Goal: Transaction & Acquisition: Subscribe to service/newsletter

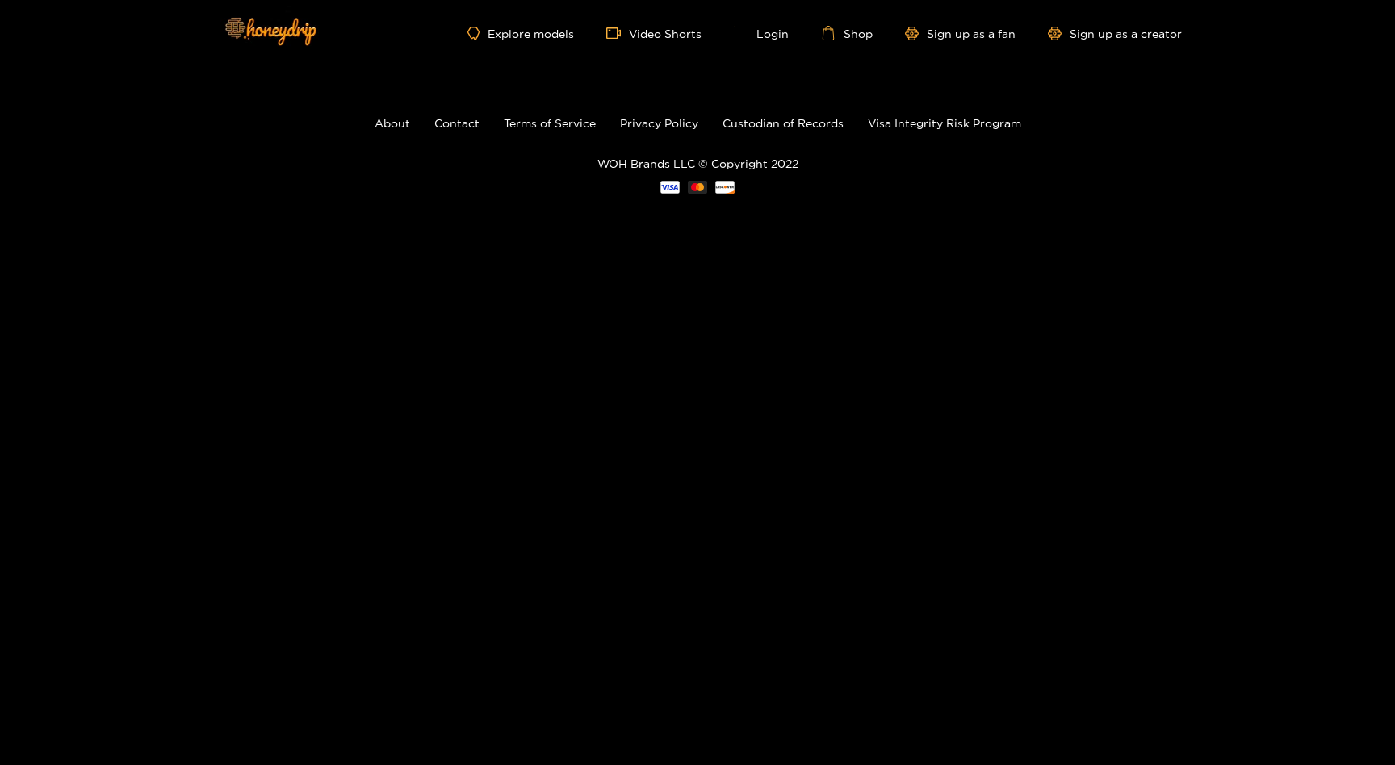
click at [538, 26] on ul "Explore models Video Shorts Login Shop Sign up as a fan Sign up as a creator" at bounding box center [824, 33] width 714 height 15
click at [529, 31] on link "Explore models" at bounding box center [520, 34] width 107 height 14
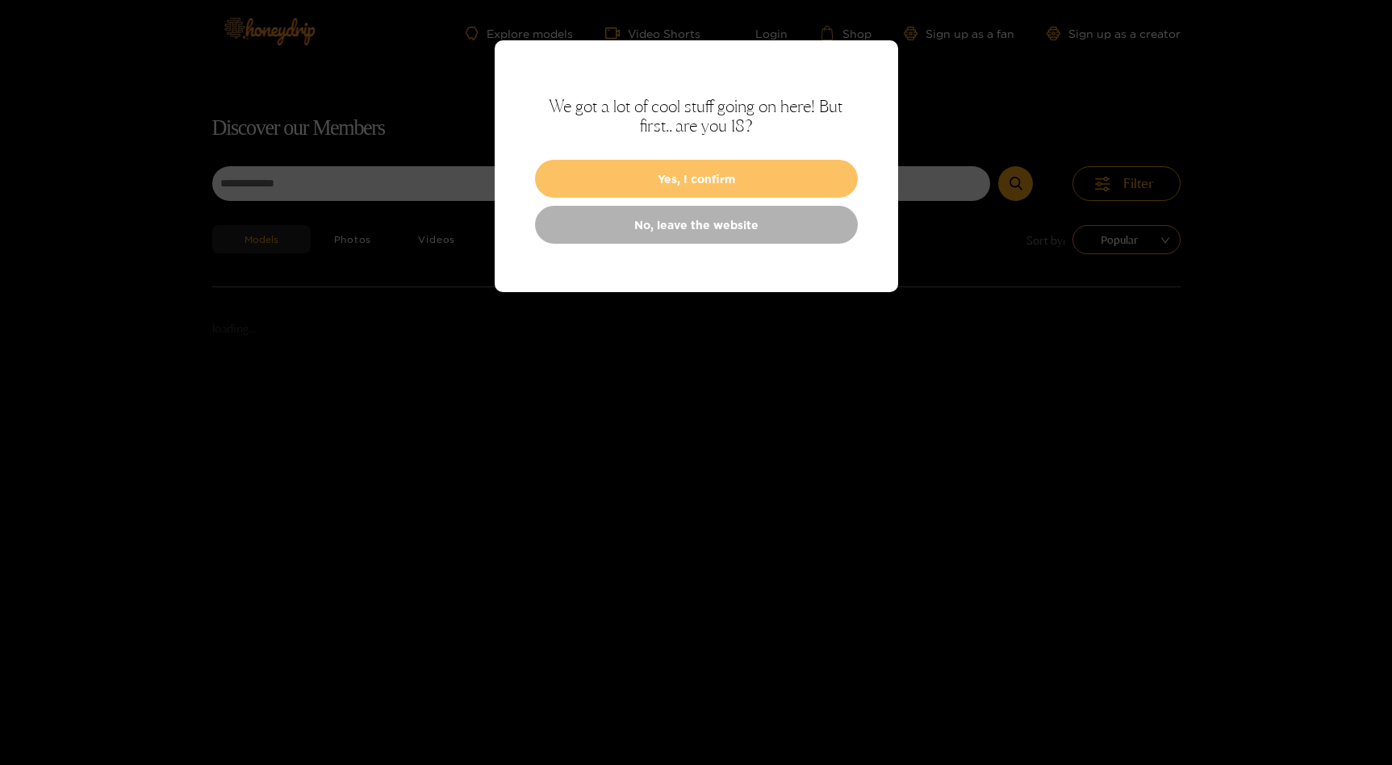
click at [597, 177] on button "Yes, I confirm" at bounding box center [696, 179] width 323 height 38
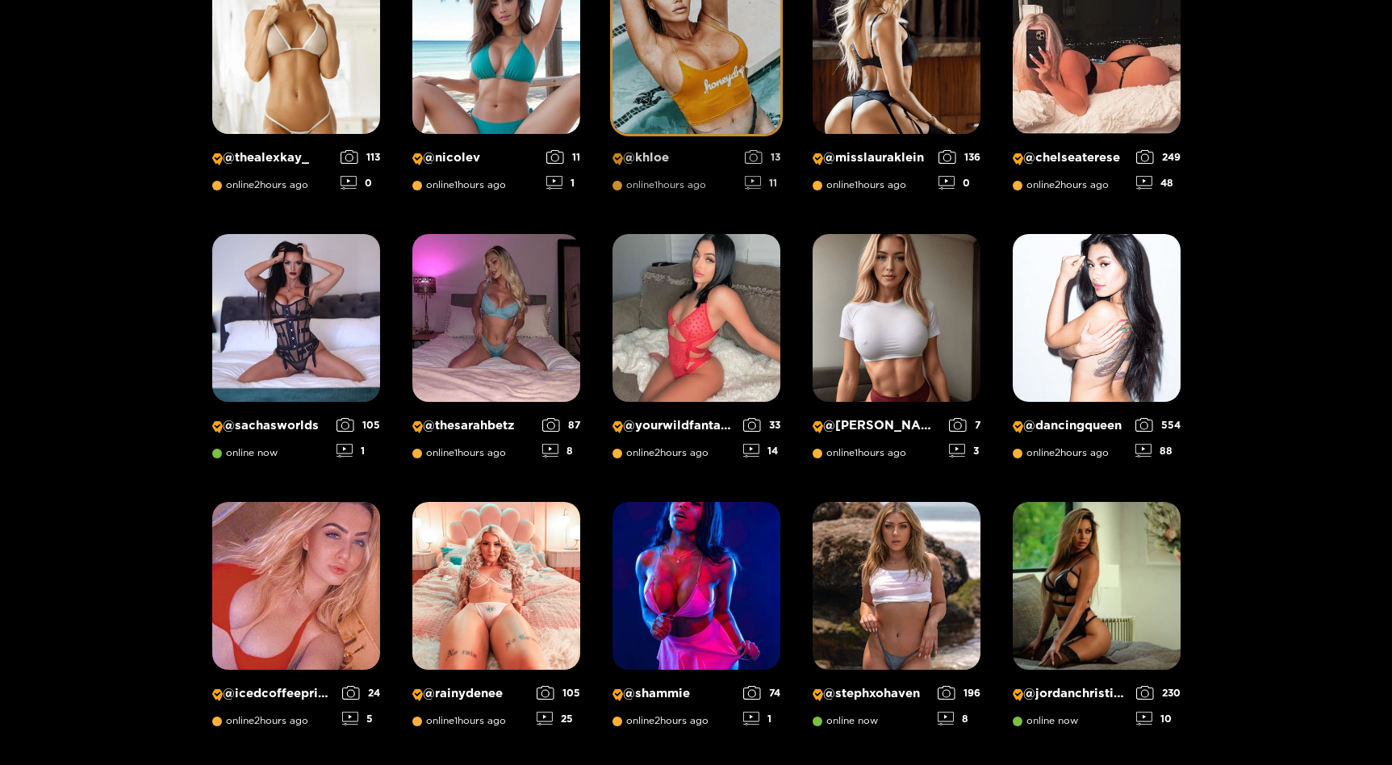
scroll to position [369, 0]
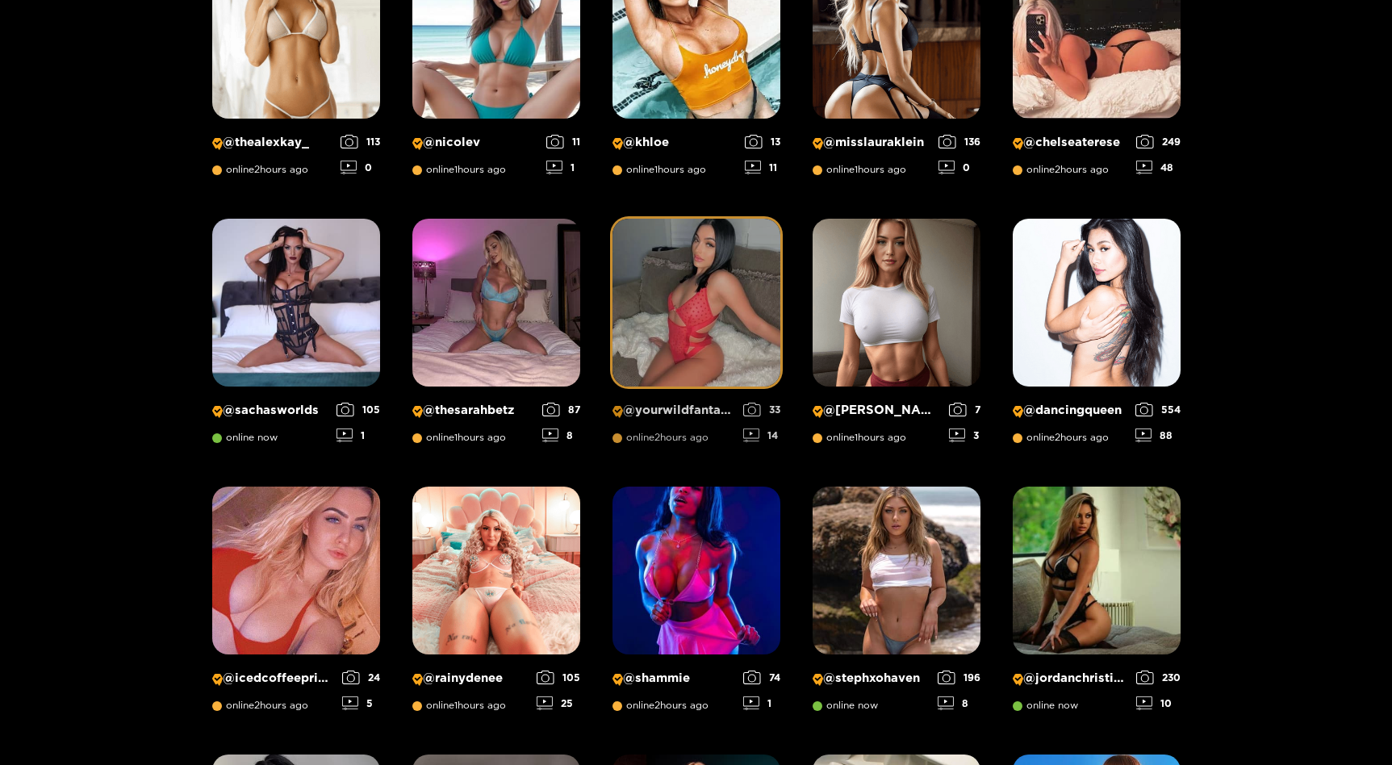
click at [678, 320] on img at bounding box center [697, 303] width 168 height 168
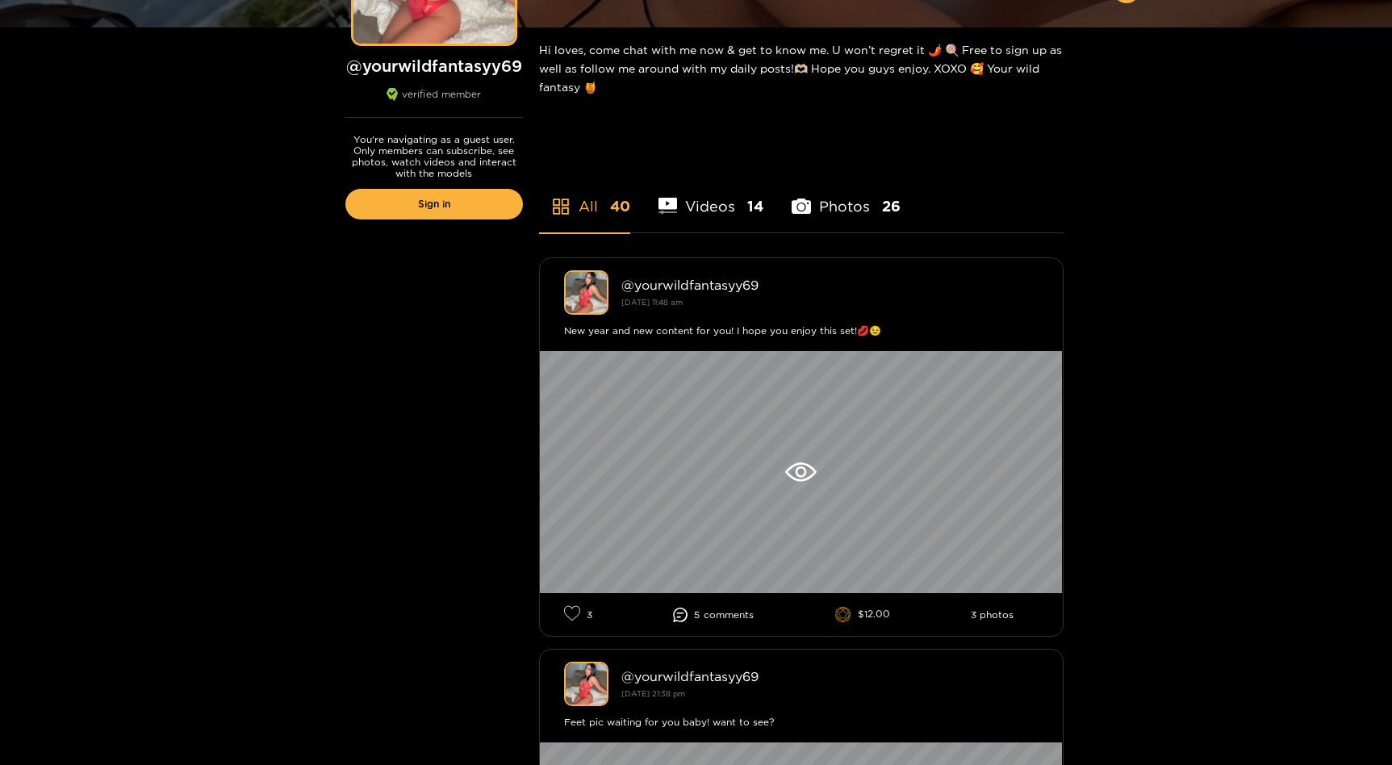
scroll to position [291, 0]
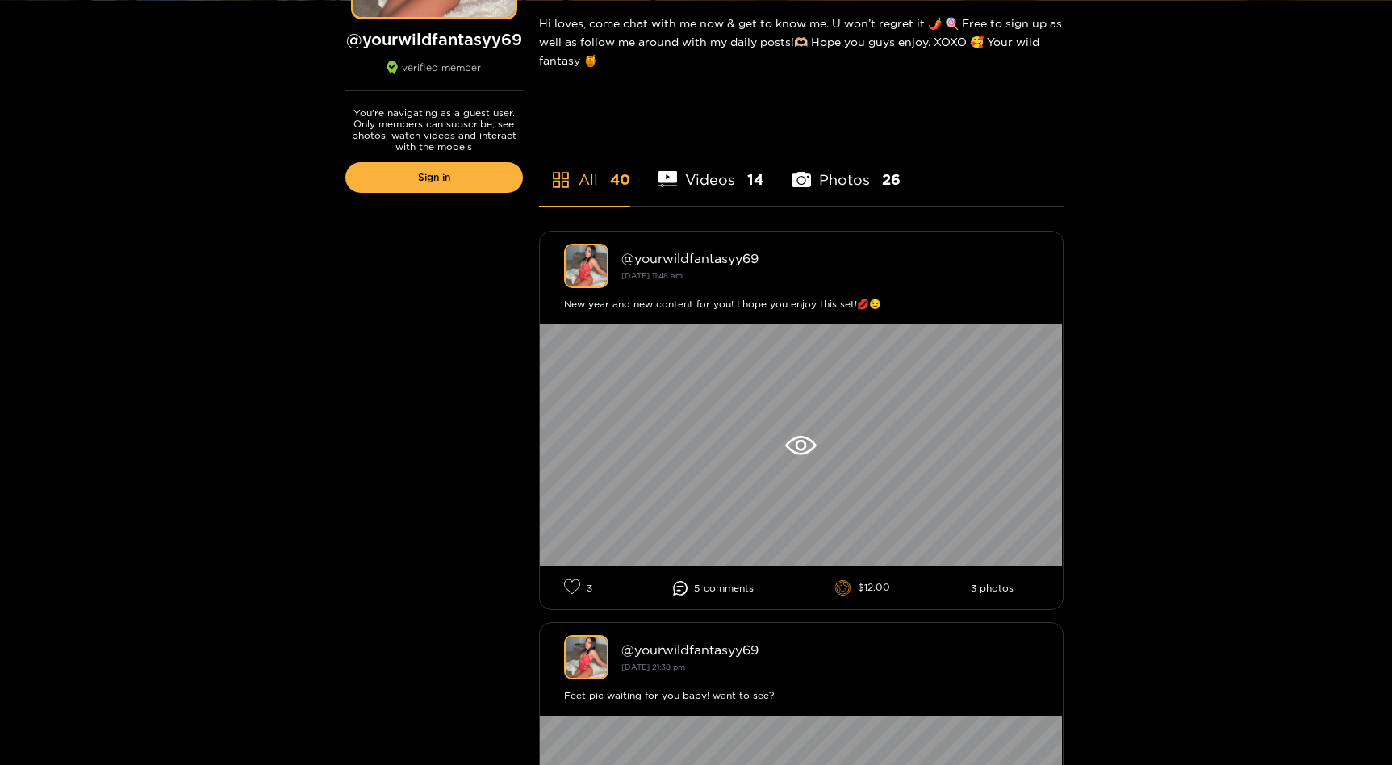
click at [806, 194] on li "Photos 26" at bounding box center [846, 169] width 109 height 73
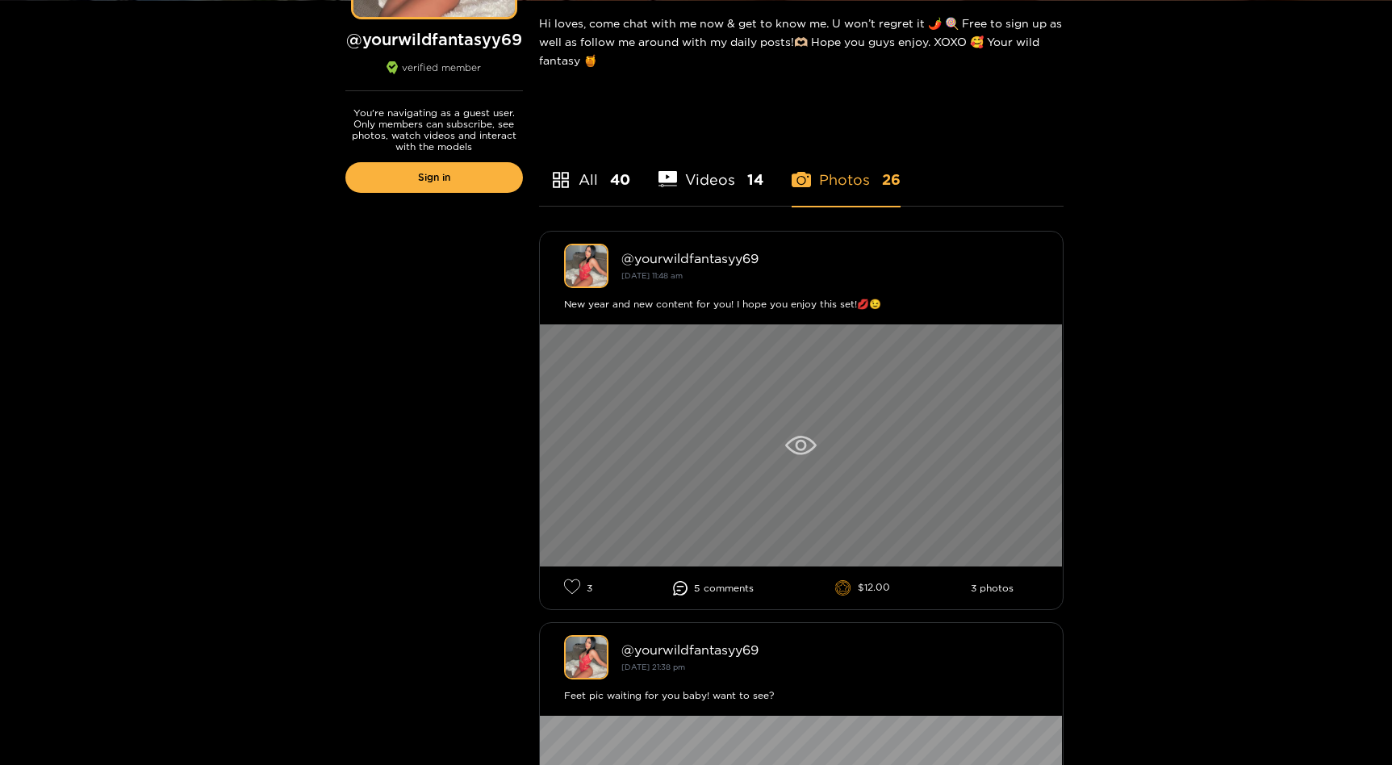
click at [738, 466] on div at bounding box center [801, 445] width 523 height 242
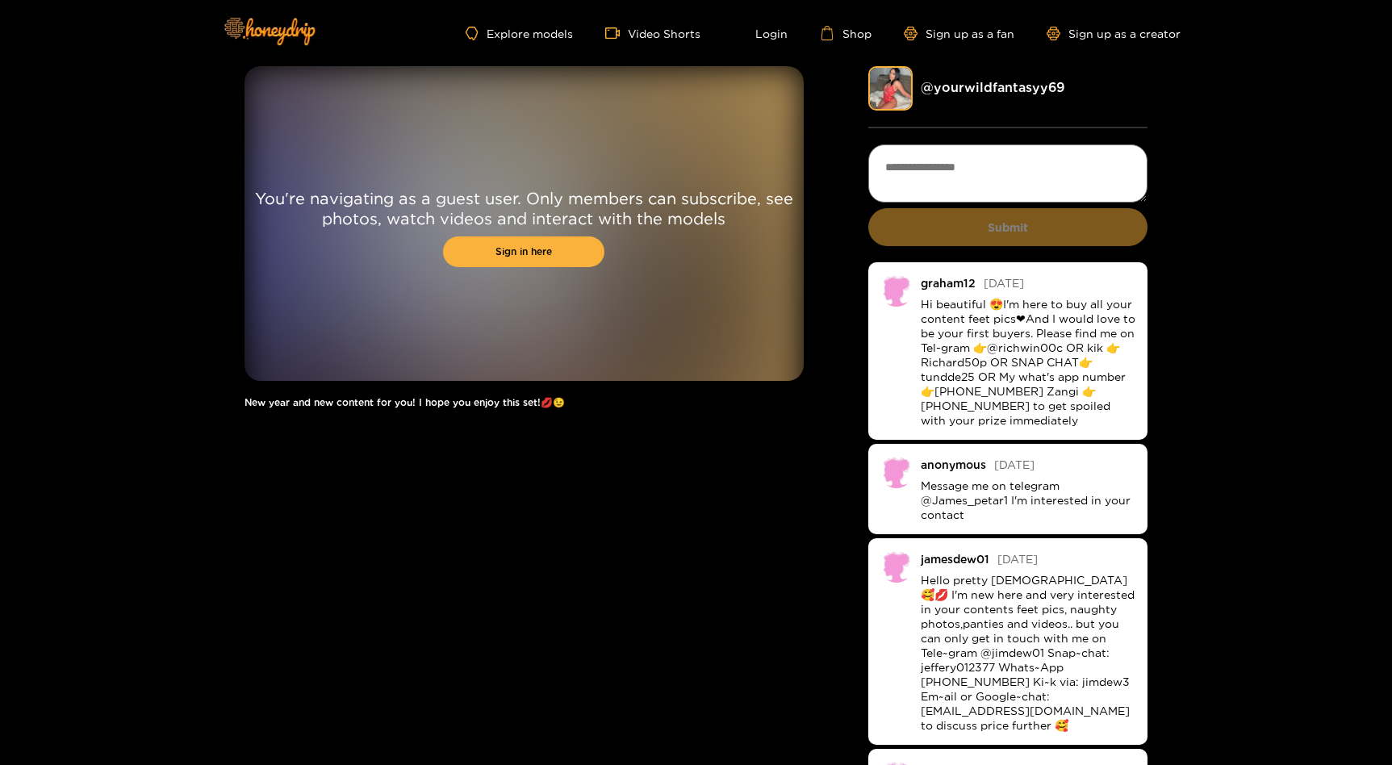
click at [976, 25] on div "Explore models Video Shorts Login Shop Sign up as a fan Sign up as a creator" at bounding box center [696, 33] width 968 height 66
click at [968, 32] on link "Sign up as a fan" at bounding box center [959, 34] width 111 height 14
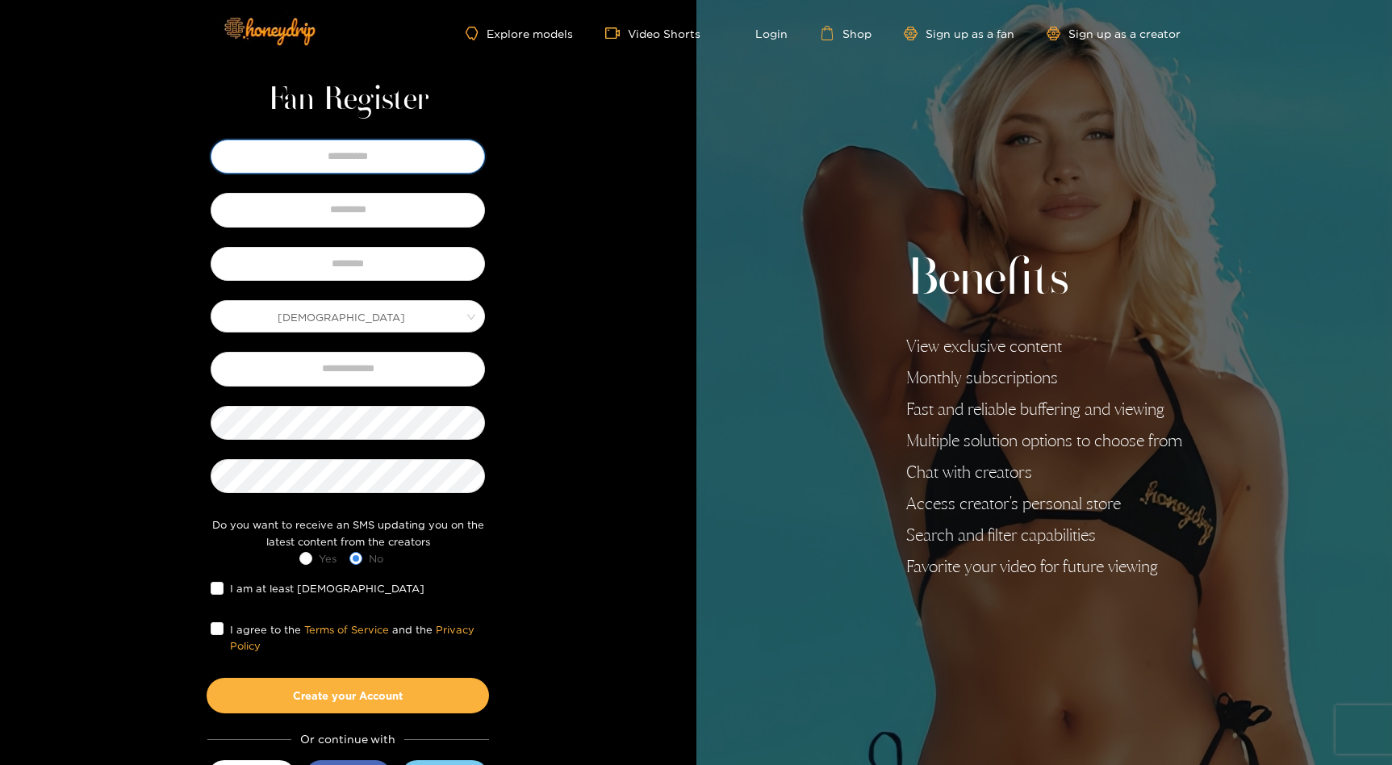
click at [400, 154] on input "text" at bounding box center [348, 157] width 274 height 34
type input "*******"
type input "******"
type input "**********"
click at [361, 260] on input "text" at bounding box center [348, 264] width 274 height 34
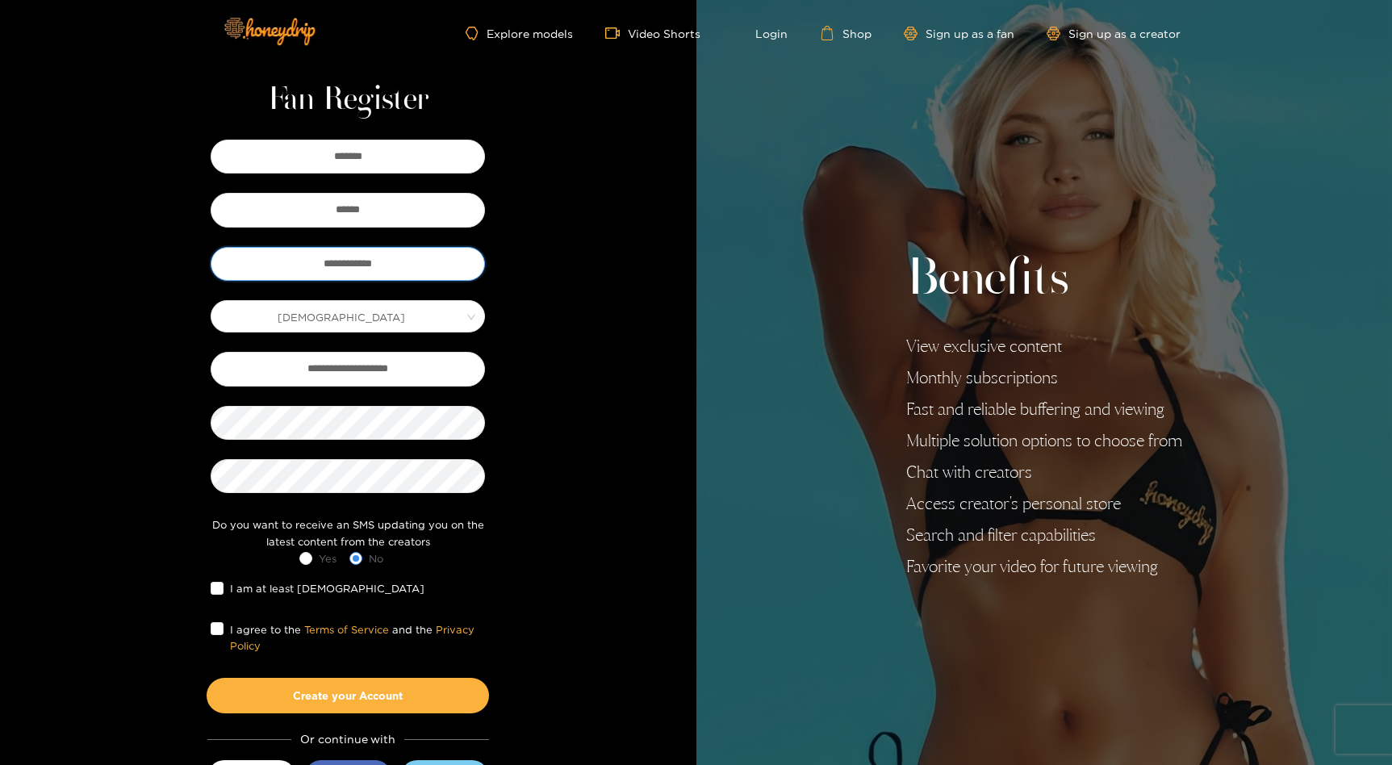
type input "**********"
click at [408, 497] on div at bounding box center [348, 476] width 282 height 42
click at [226, 588] on span "I am at least [DEMOGRAPHIC_DATA]" at bounding box center [327, 588] width 207 height 16
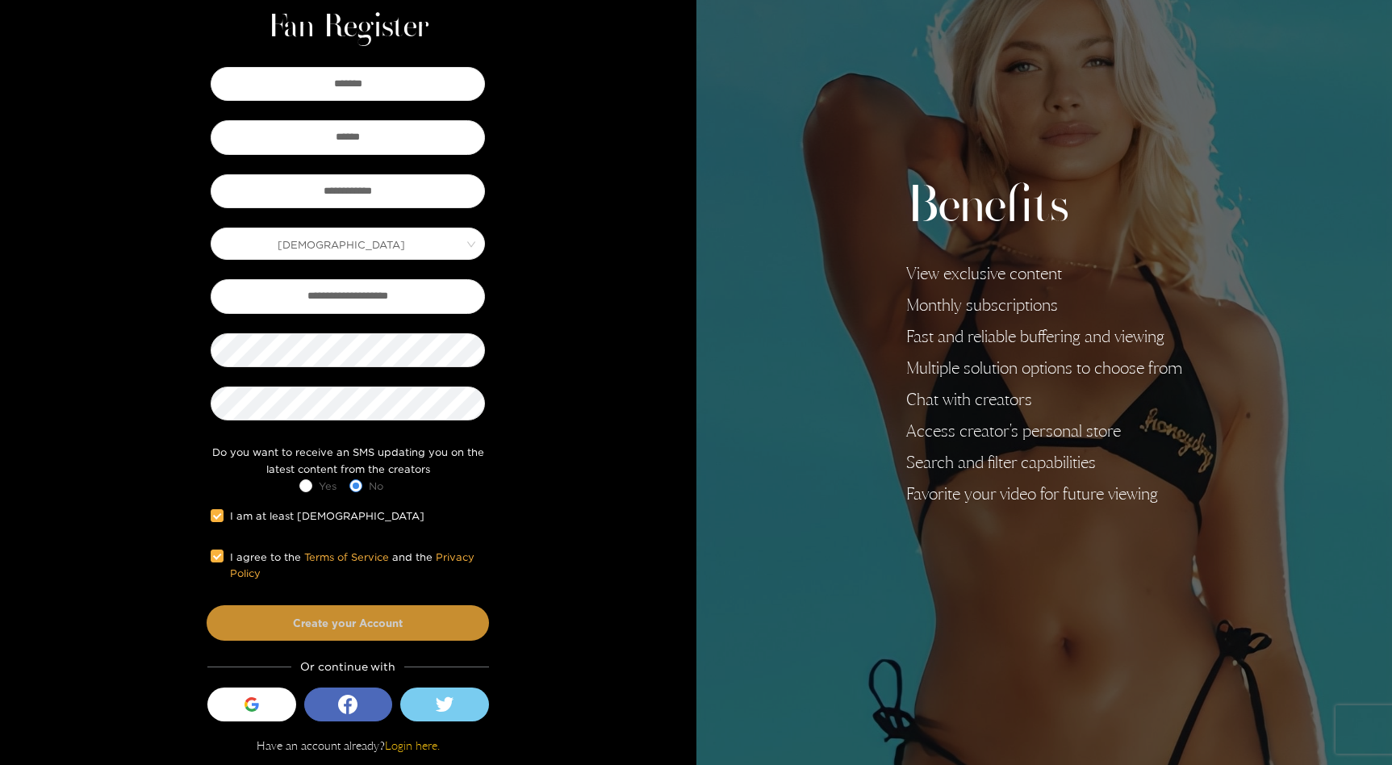
click at [280, 621] on button "Create your Account" at bounding box center [348, 623] width 282 height 36
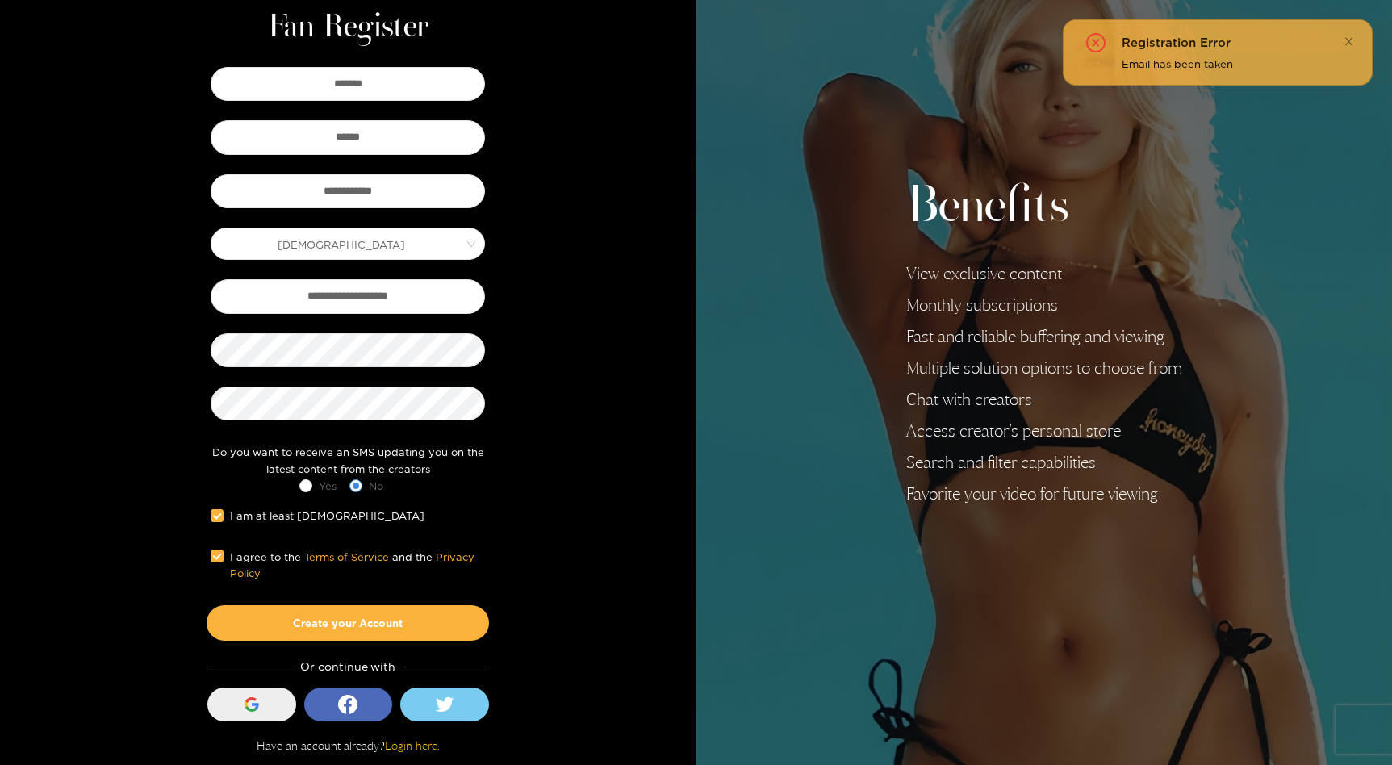
click at [253, 706] on icon "button" at bounding box center [252, 704] width 15 height 15
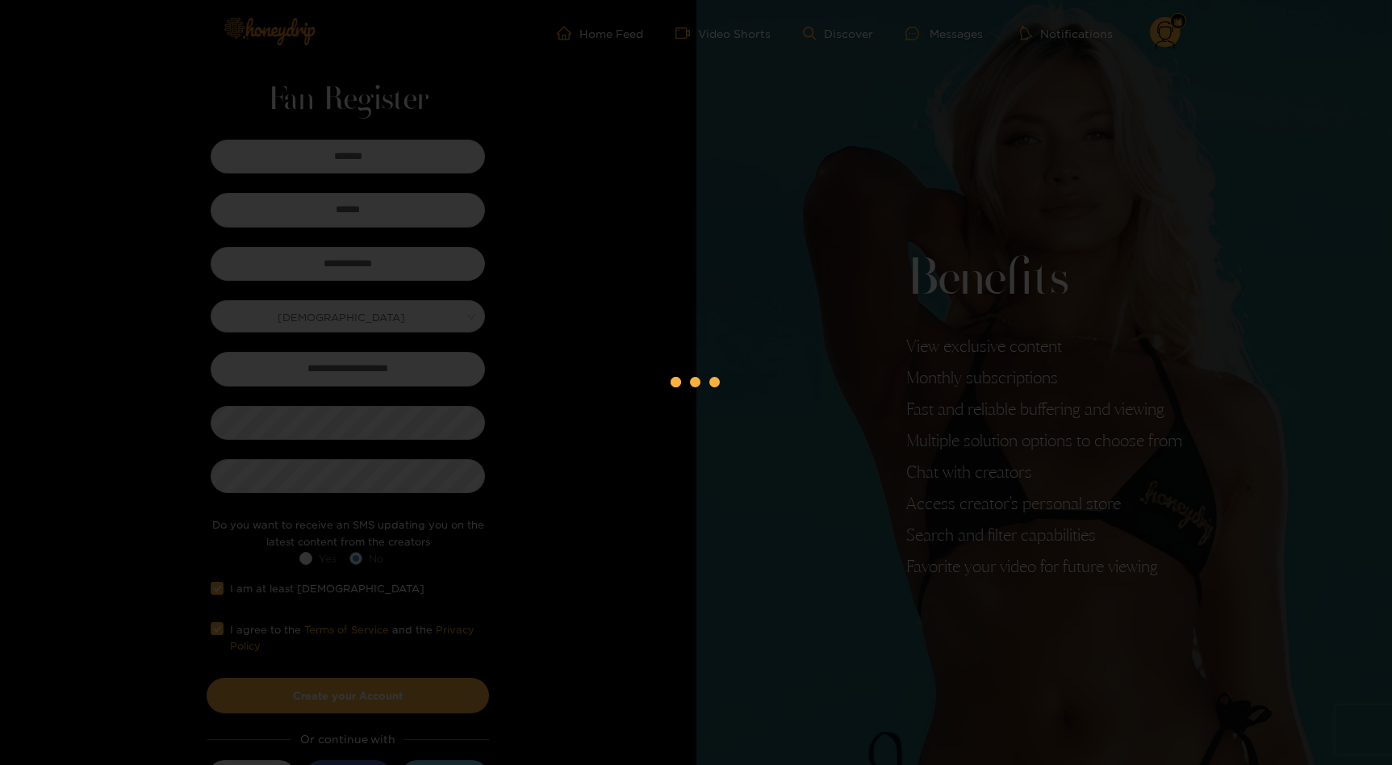
scroll to position [0, 0]
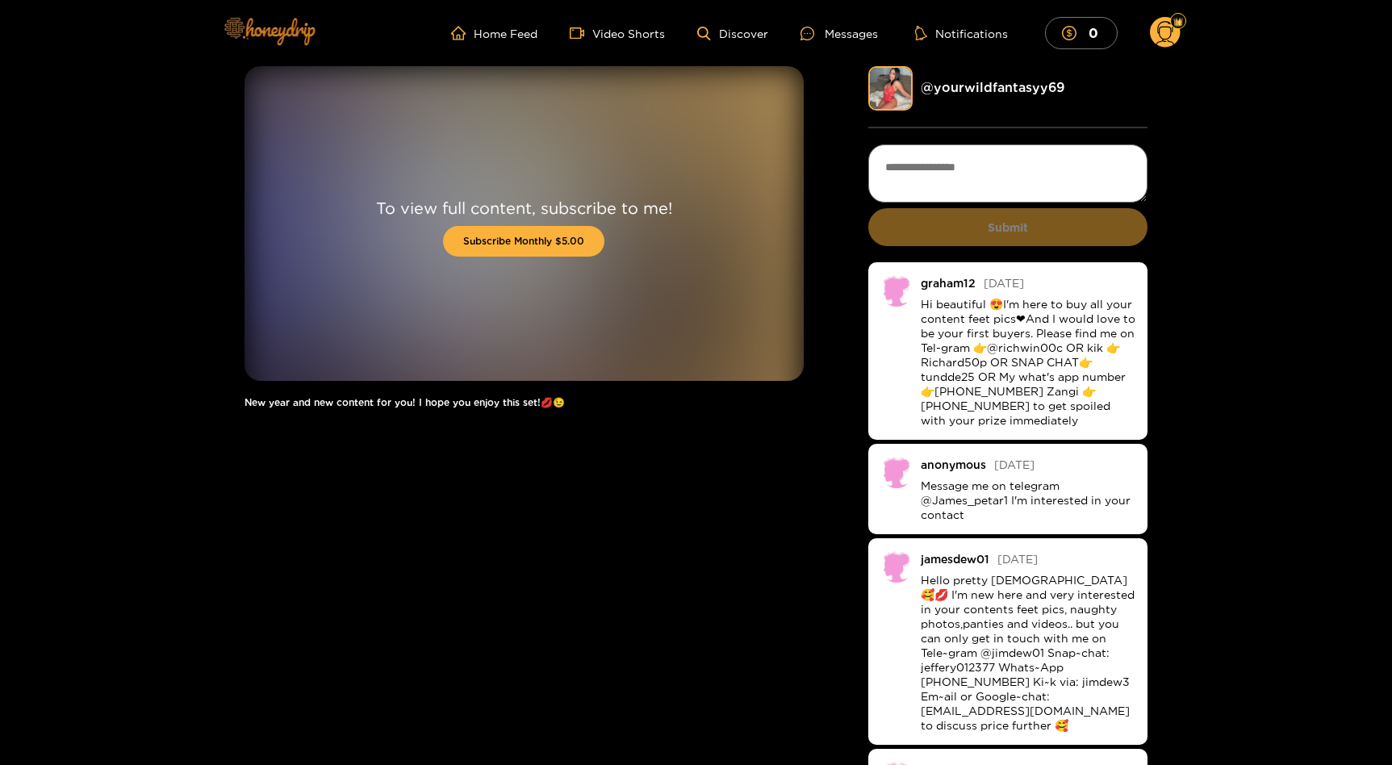
click at [288, 18] on img at bounding box center [268, 31] width 113 height 68
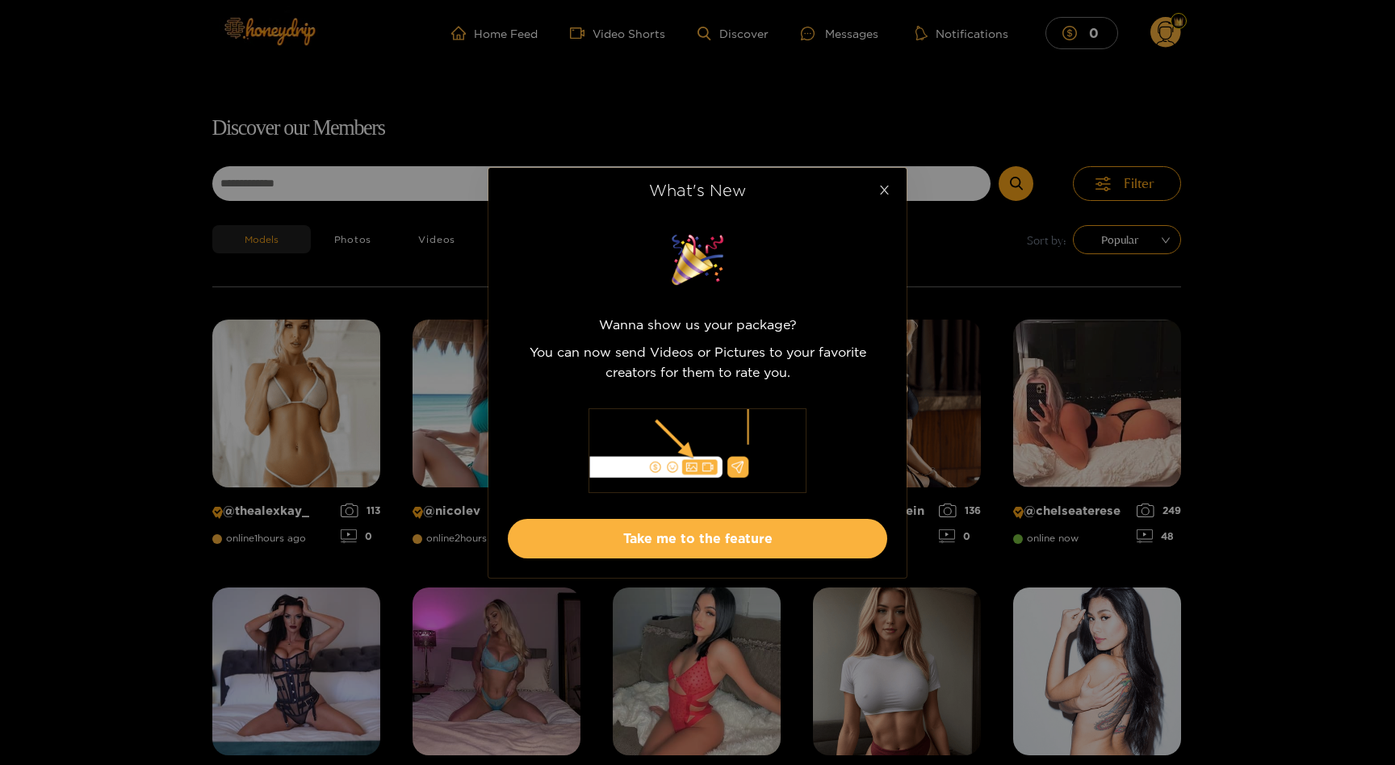
click at [884, 194] on icon "close" at bounding box center [884, 190] width 12 height 12
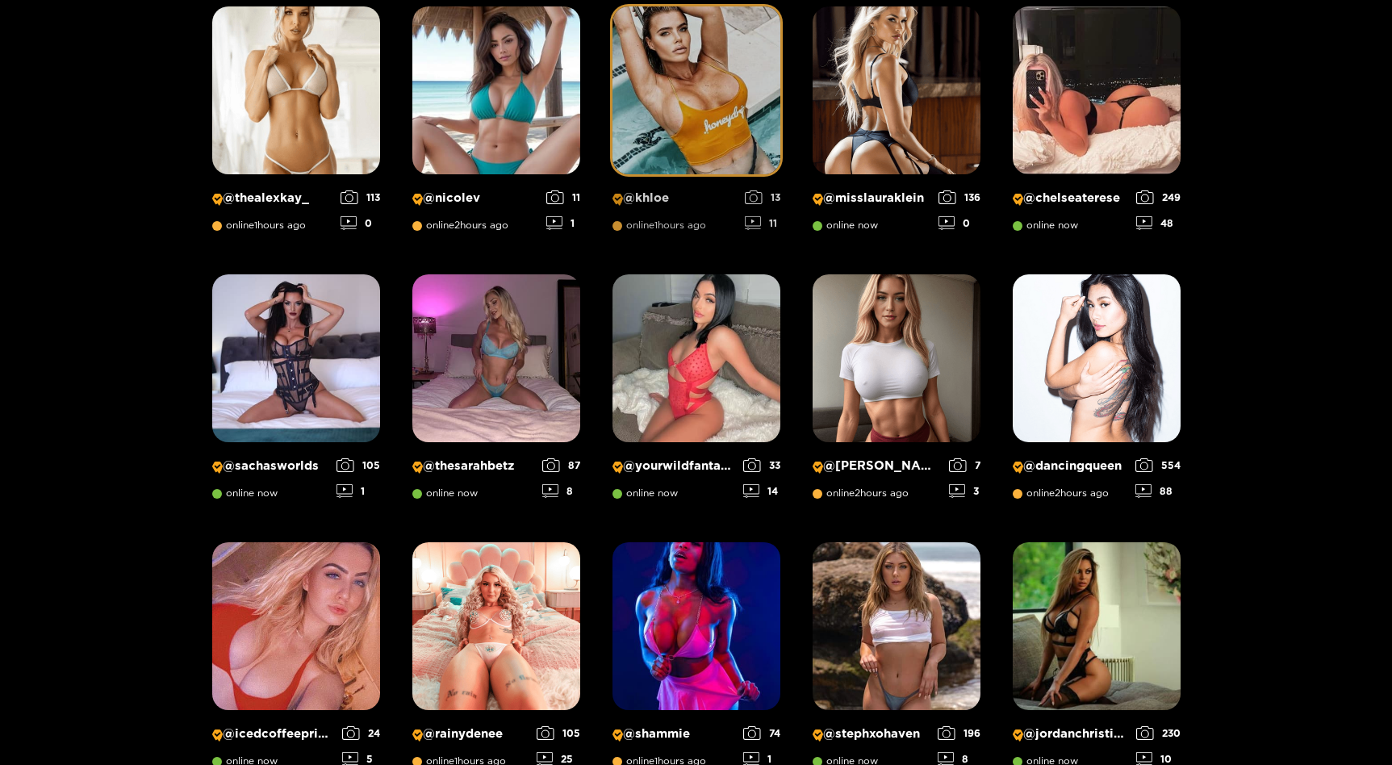
scroll to position [308, 0]
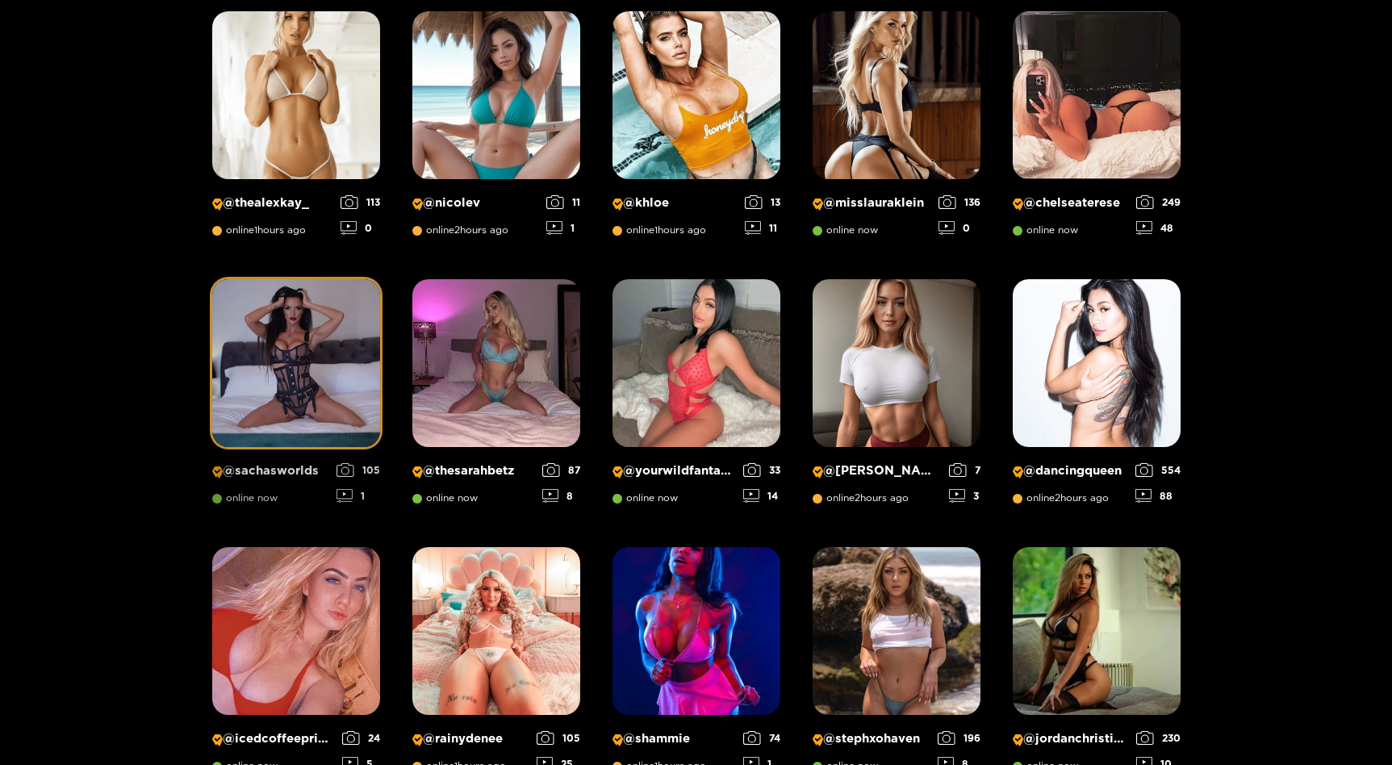
click at [291, 316] on img at bounding box center [296, 363] width 168 height 168
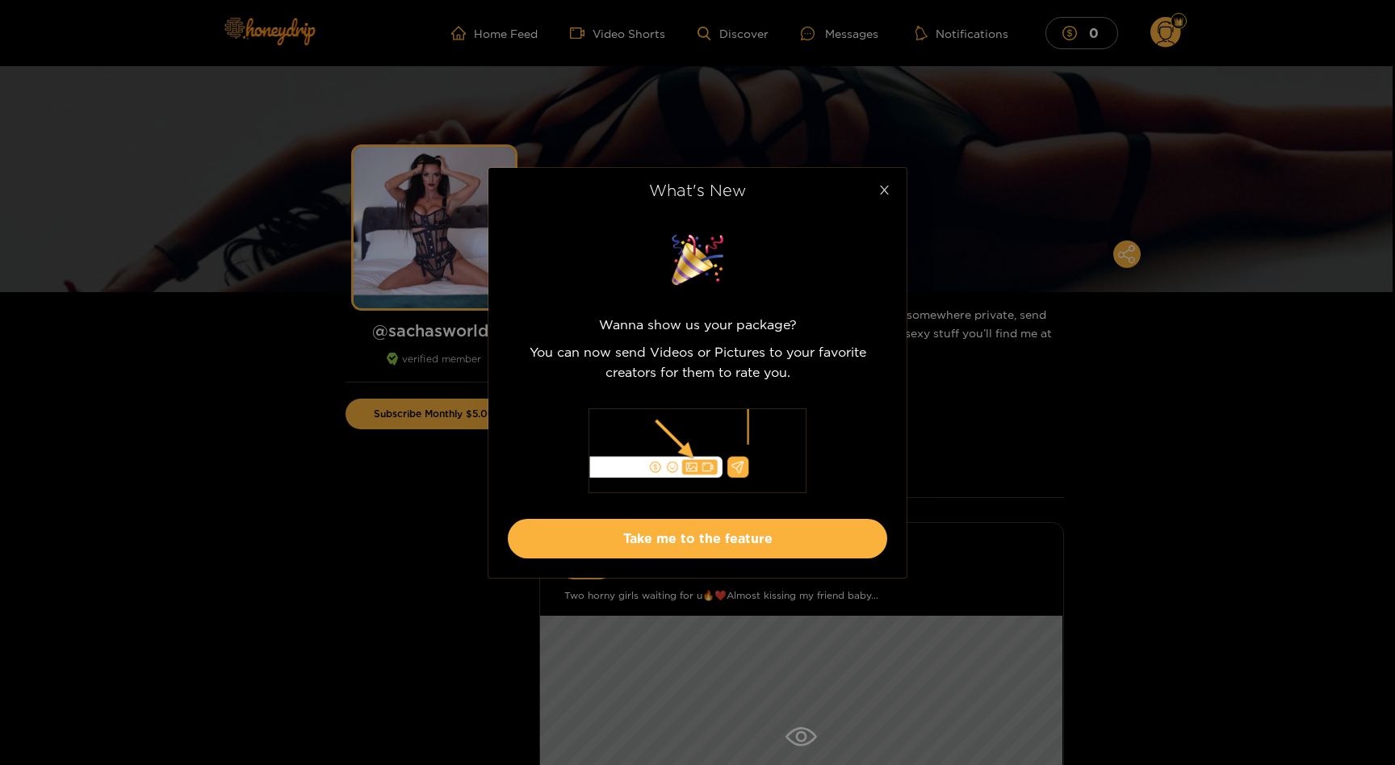
click at [881, 199] on span "Close" at bounding box center [883, 190] width 45 height 45
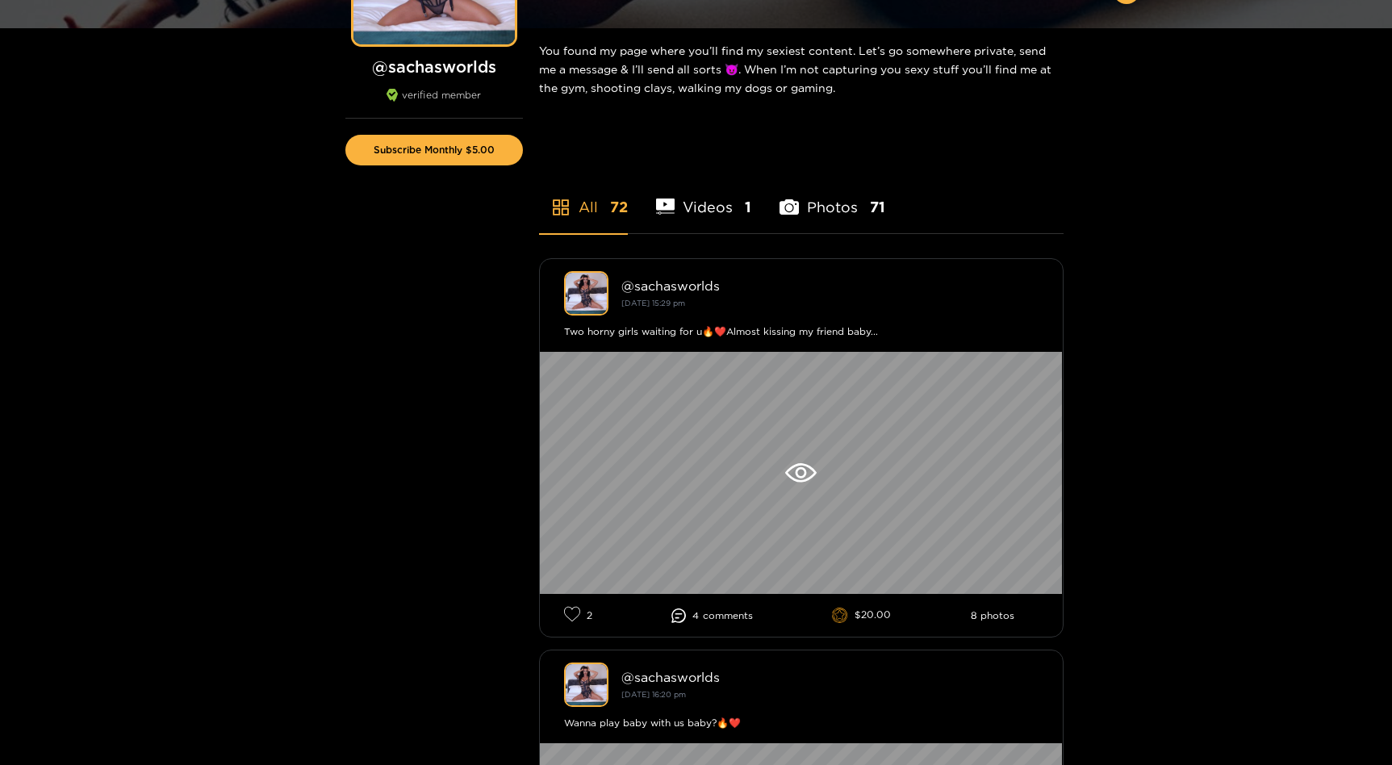
scroll to position [266, 0]
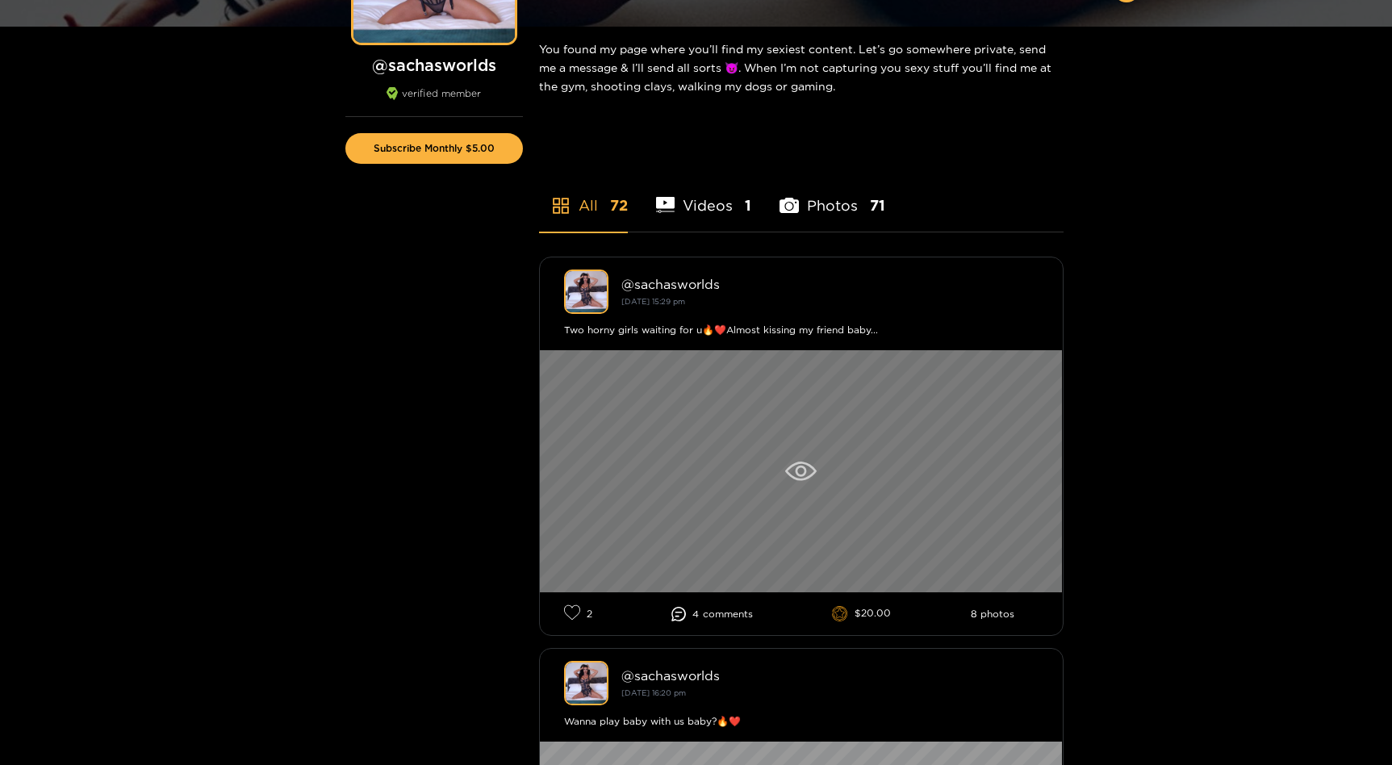
click at [790, 474] on icon at bounding box center [800, 471] width 31 height 19
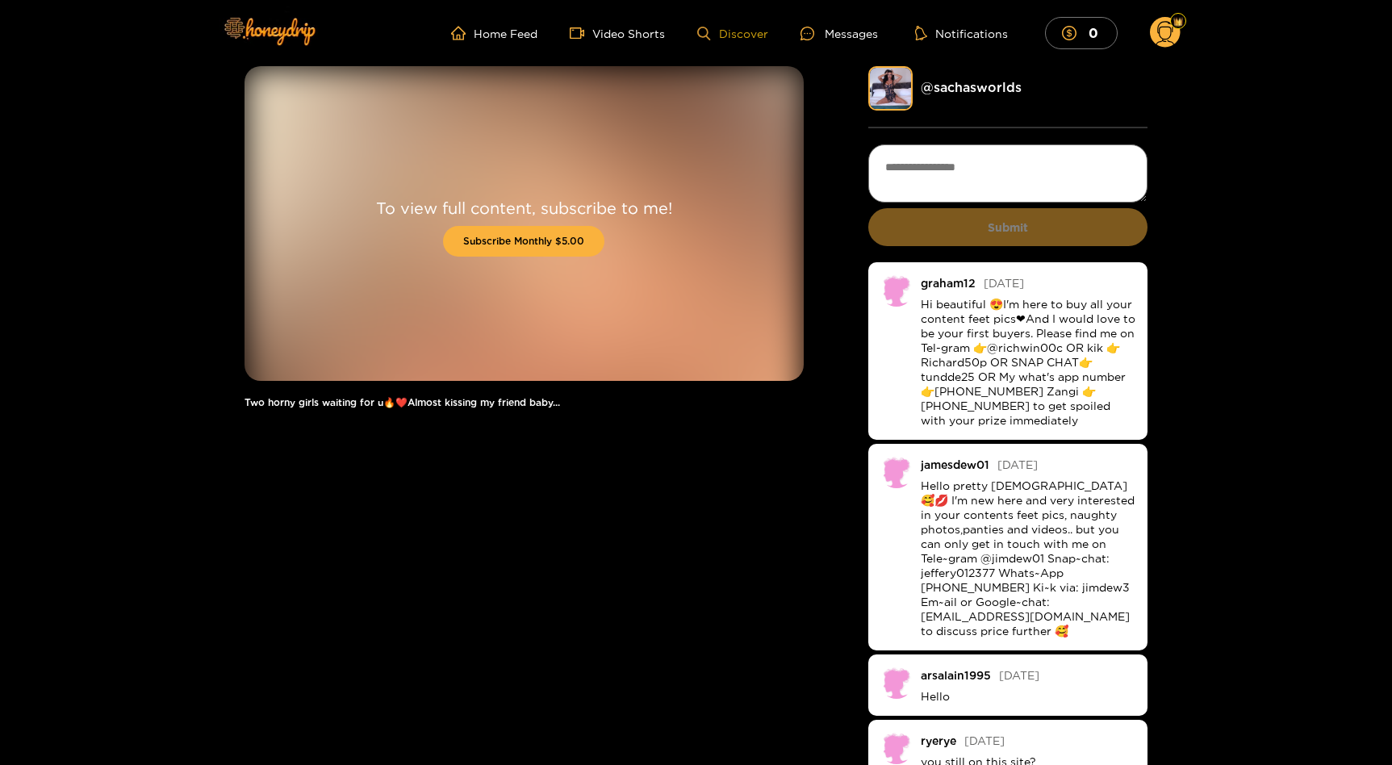
click at [707, 38] on icon at bounding box center [703, 34] width 13 height 14
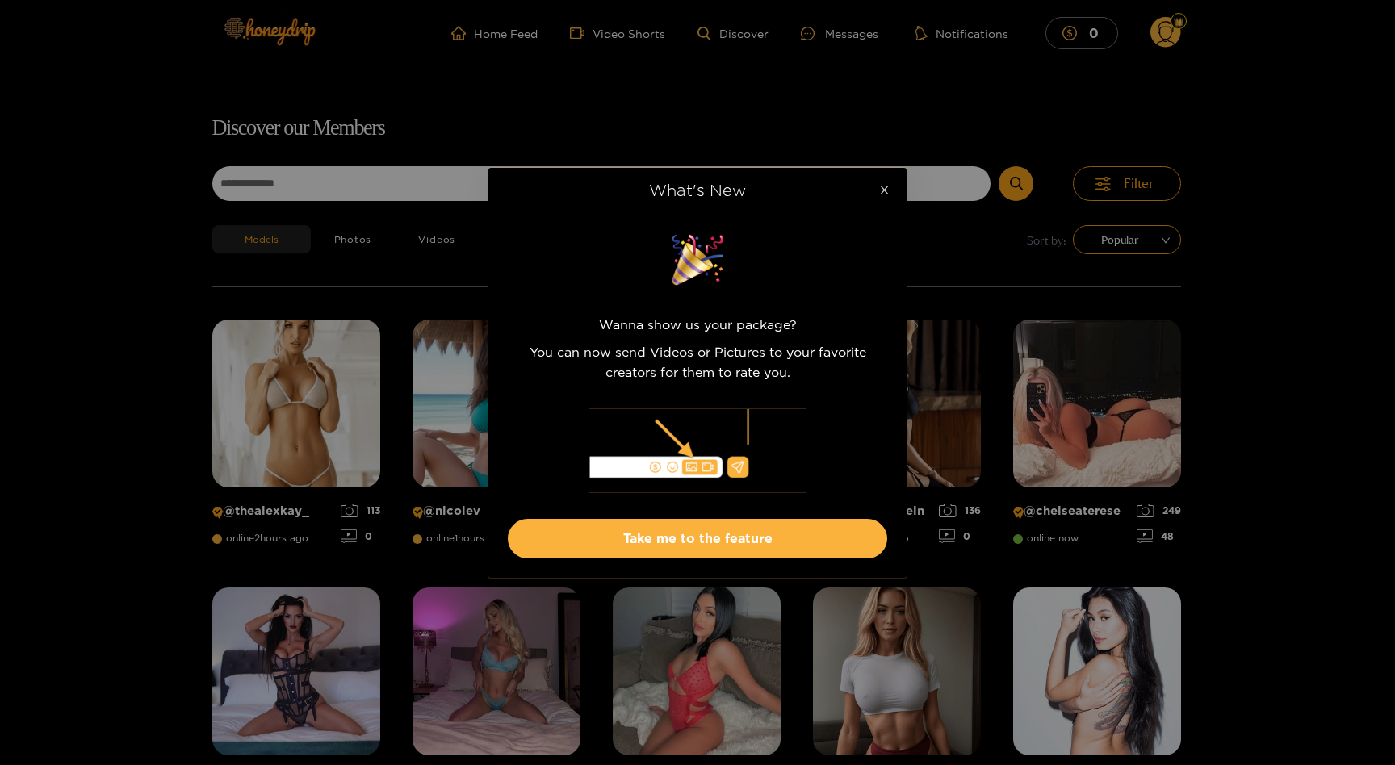
click at [887, 190] on icon "close" at bounding box center [884, 190] width 12 height 12
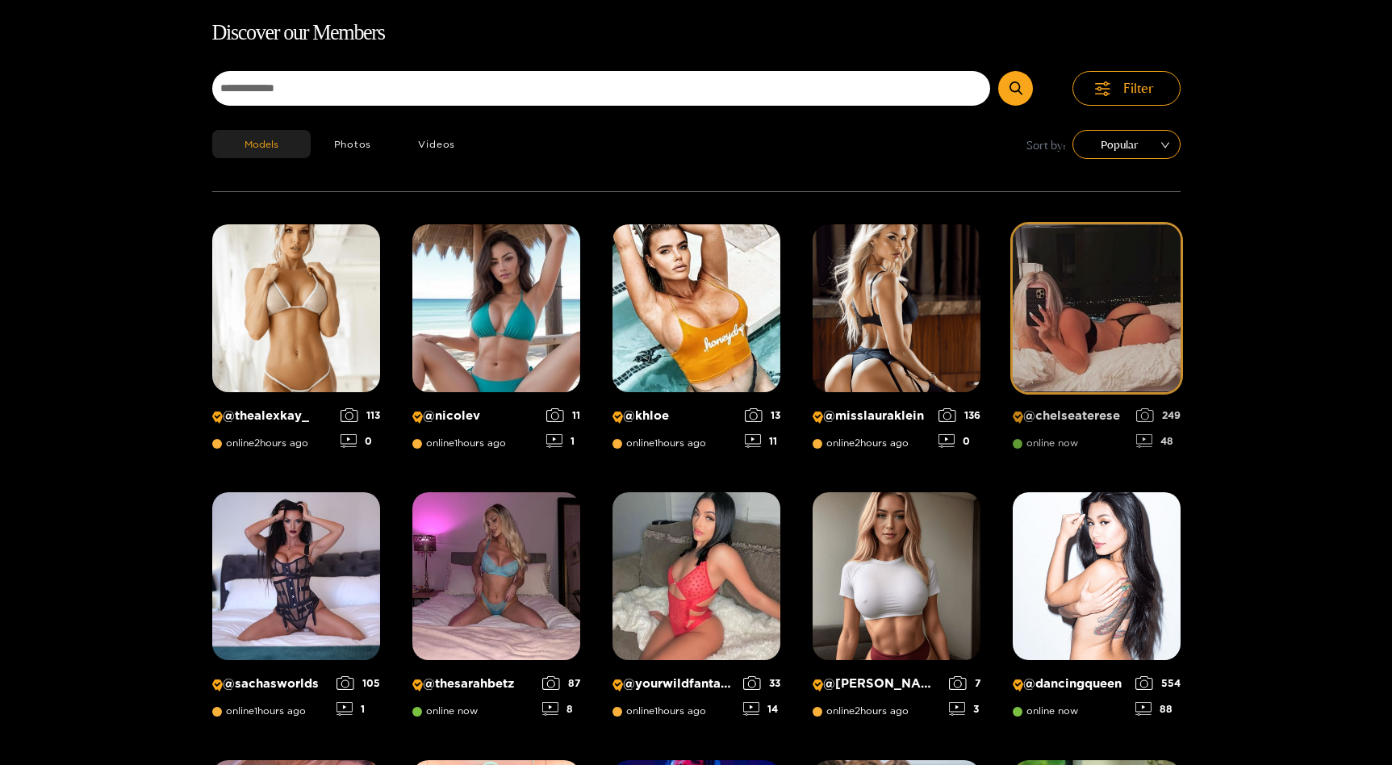
scroll to position [103, 0]
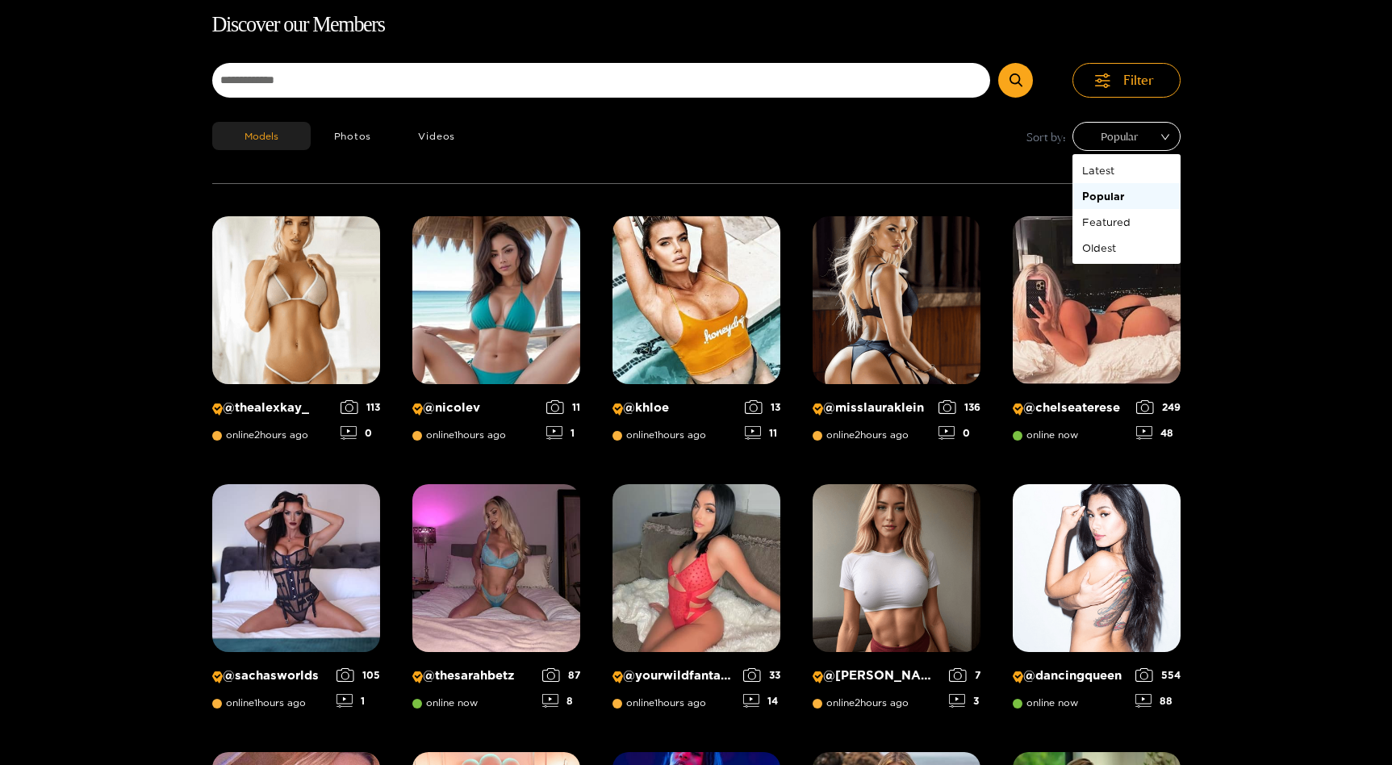
click at [1123, 145] on span "Popular" at bounding box center [1127, 136] width 84 height 24
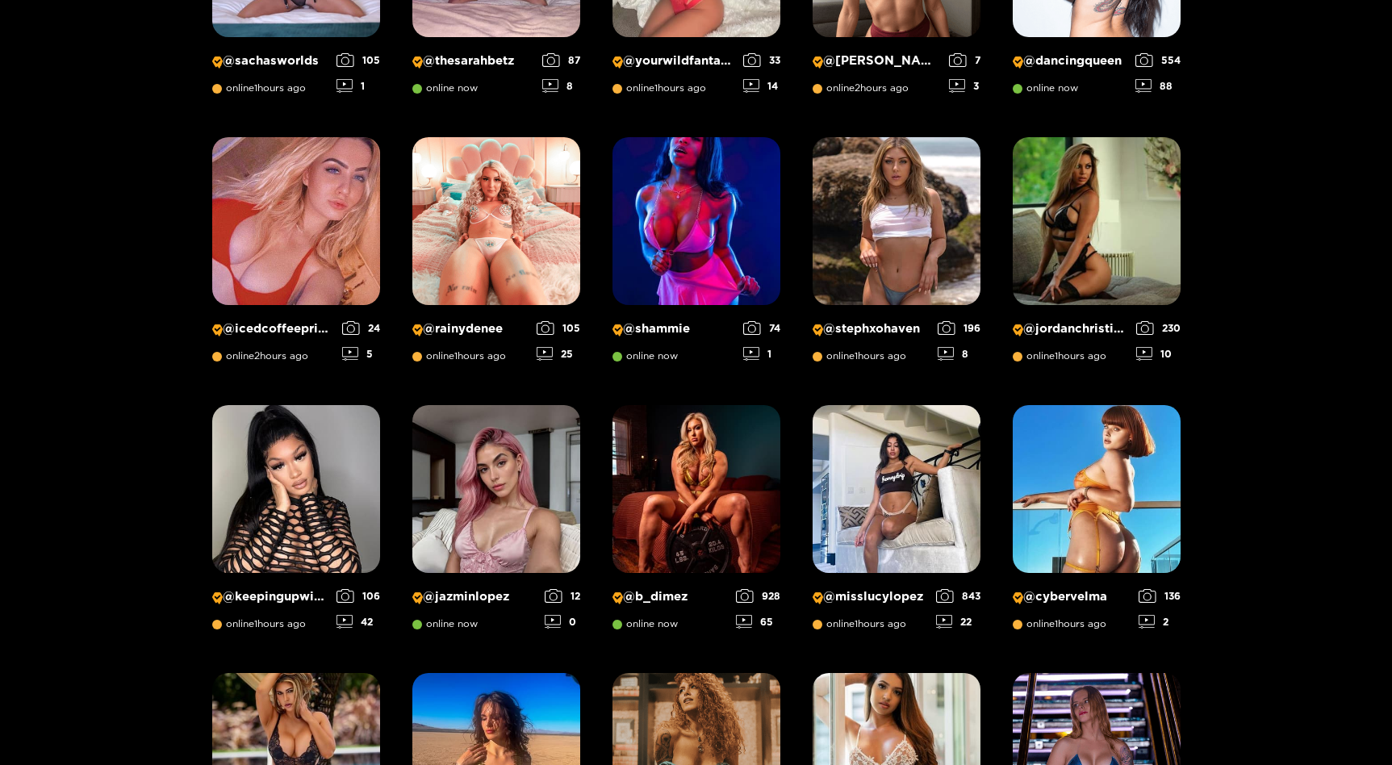
scroll to position [819, 0]
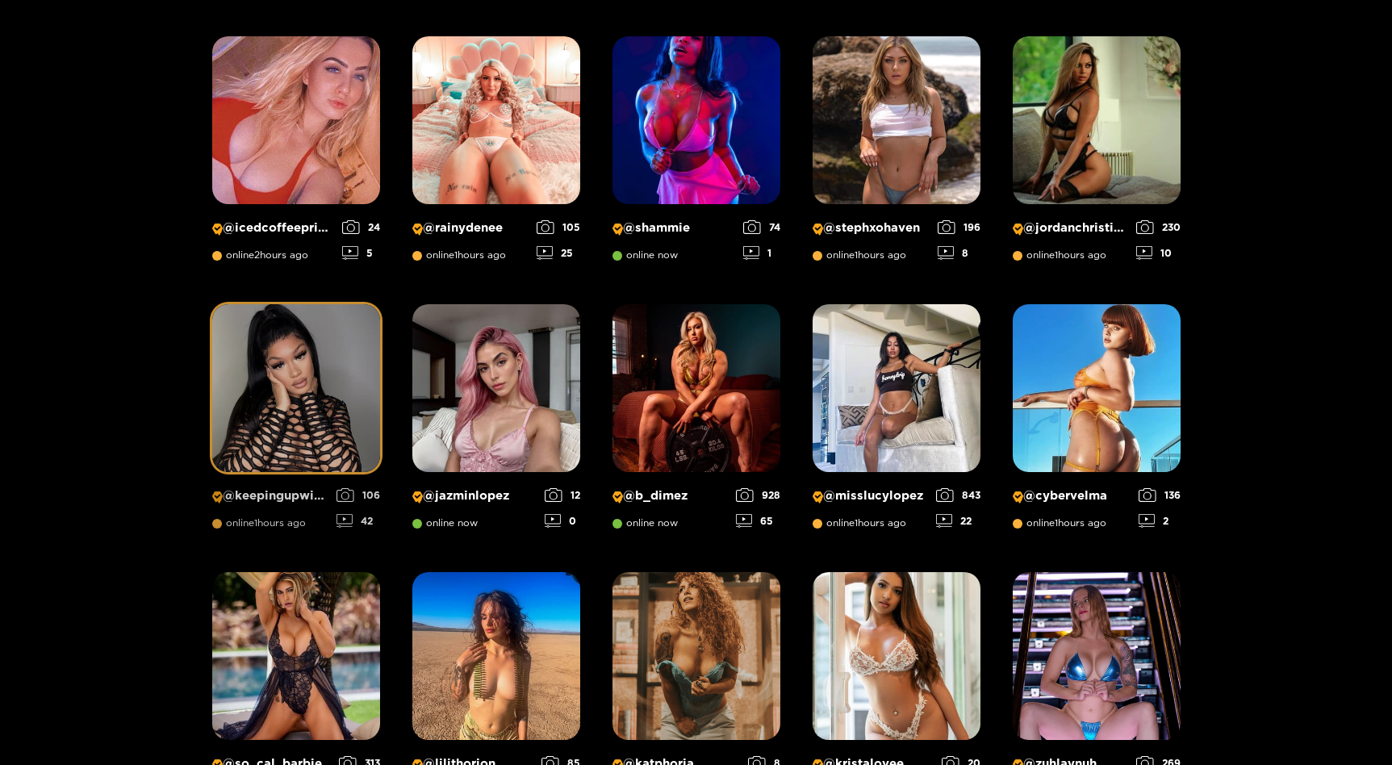
click at [297, 411] on img at bounding box center [296, 388] width 168 height 168
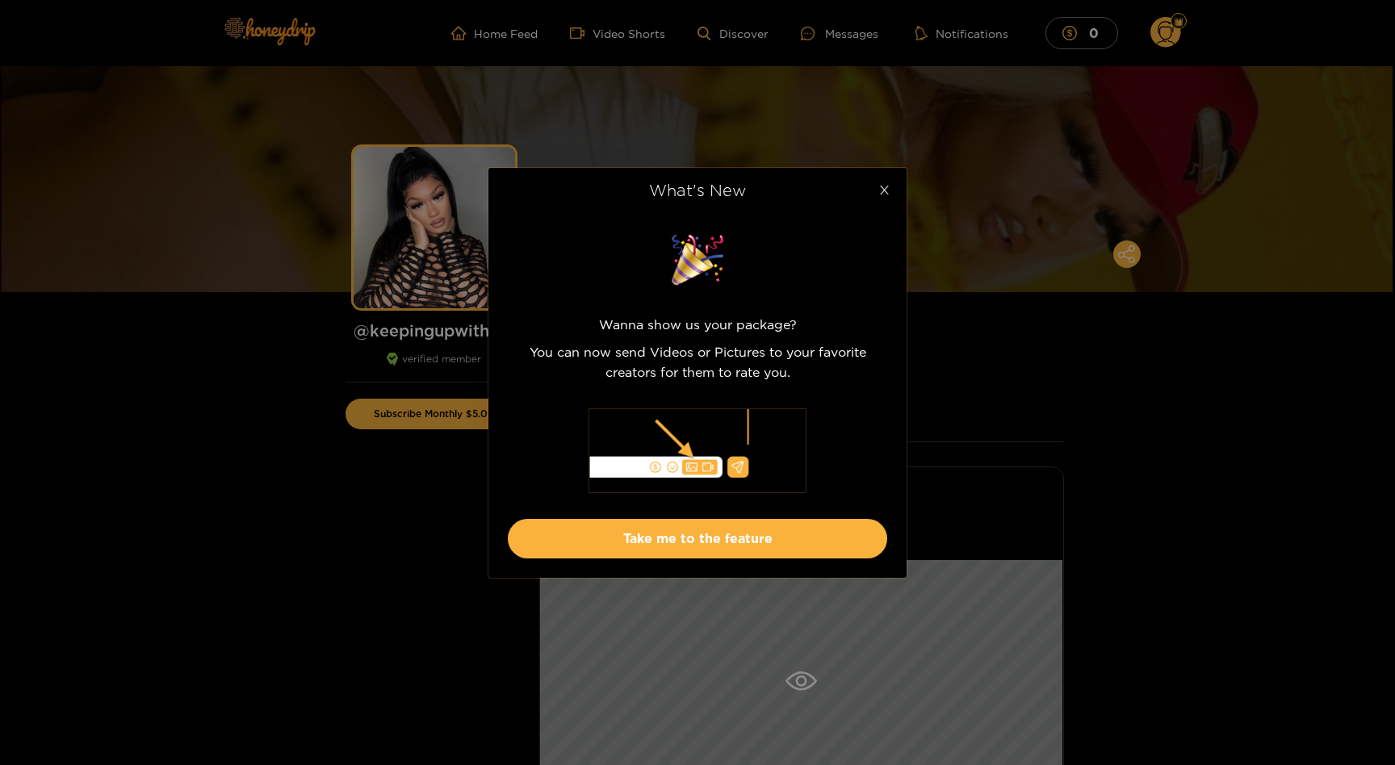
click at [884, 189] on icon "close" at bounding box center [884, 190] width 9 height 9
